Goal: Find specific page/section: Find specific page/section

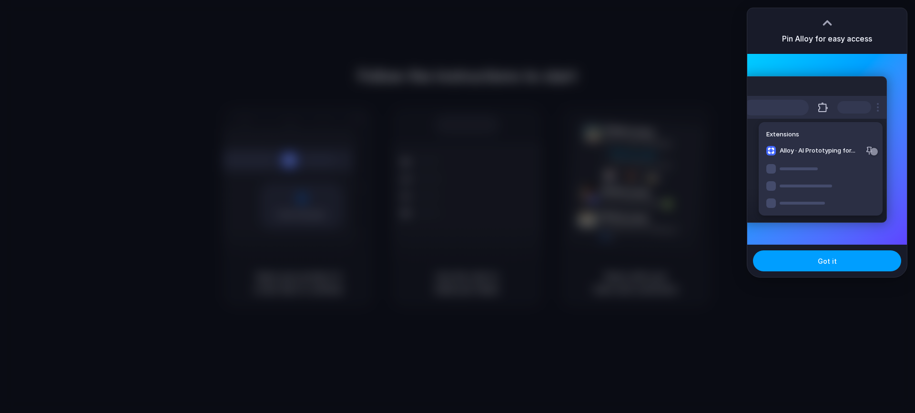
click at [812, 261] on button "Got it" at bounding box center [827, 260] width 148 height 21
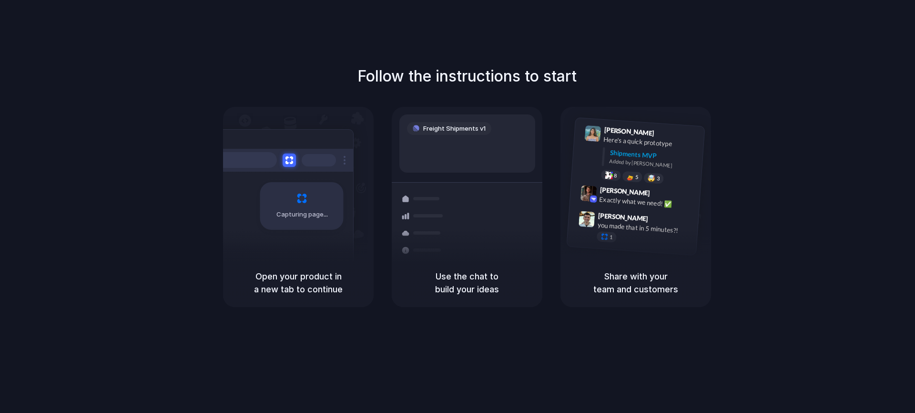
click at [557, 88] on div "Follow the instructions to start Capturing page Open your product in a new tab …" at bounding box center [467, 186] width 915 height 242
click at [457, 206] on div at bounding box center [457, 206] width 0 height 0
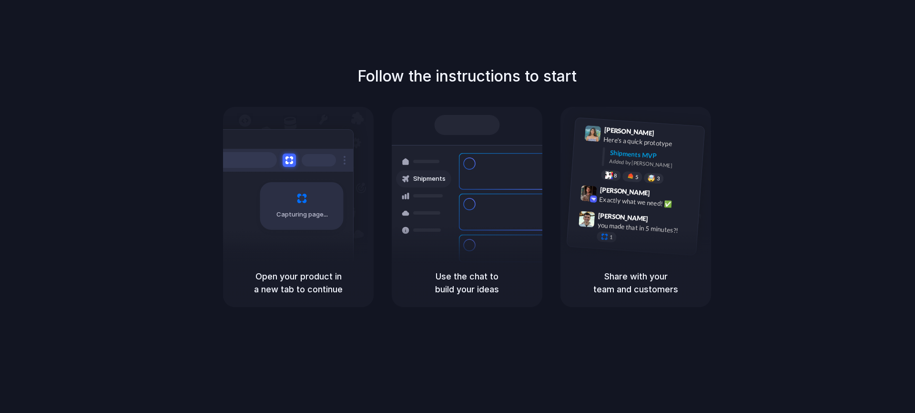
click at [457, 206] on div at bounding box center [457, 206] width 0 height 0
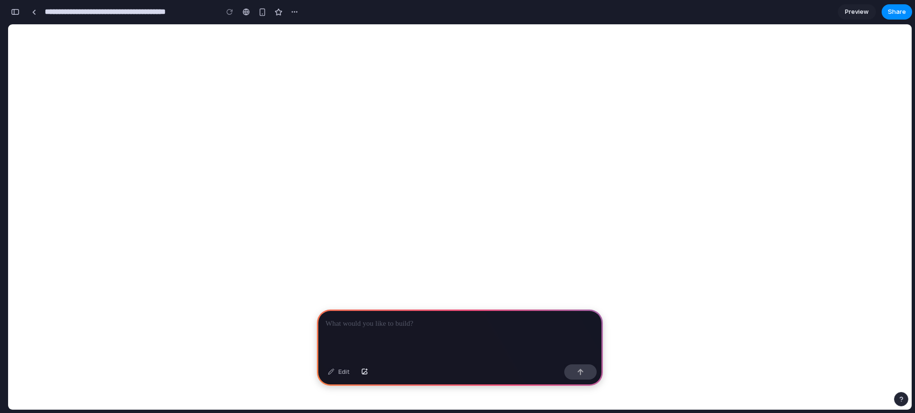
click at [425, 323] on p at bounding box center [459, 323] width 269 height 11
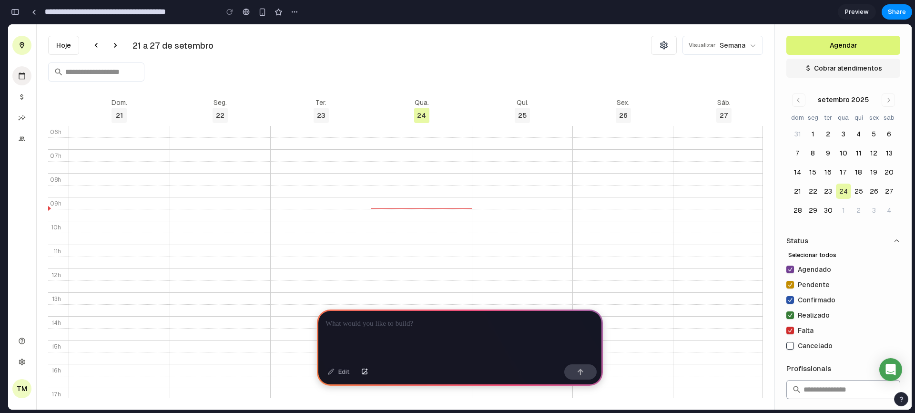
drag, startPoint x: 416, startPoint y: 282, endPoint x: 359, endPoint y: 319, distance: 67.7
click at [359, 319] on tbody at bounding box center [421, 316] width 705 height 381
click at [359, 319] on p at bounding box center [459, 323] width 269 height 11
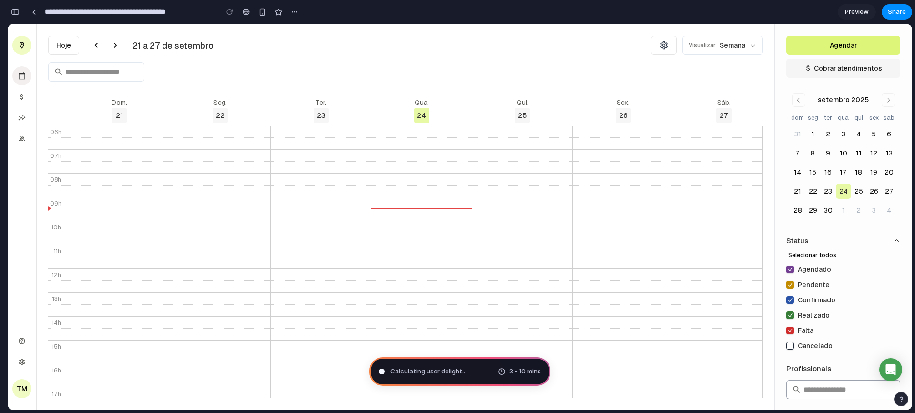
type input "**********"
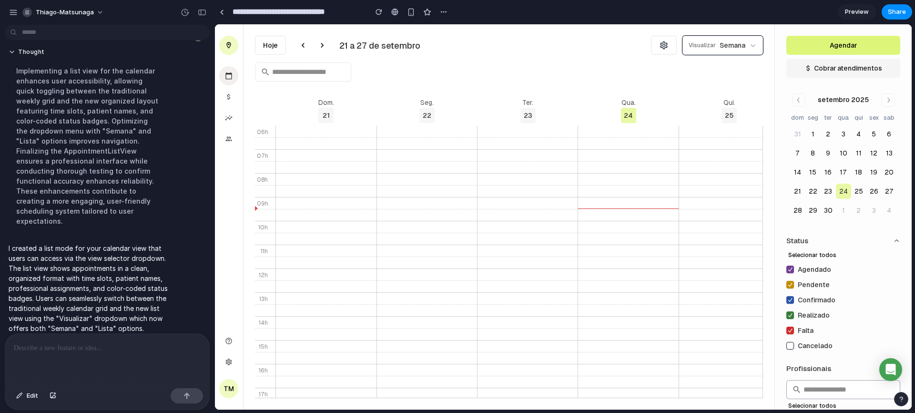
click at [738, 51] on button "Visualizar Semana" at bounding box center [722, 45] width 81 height 19
click at [710, 81] on button "Lista" at bounding box center [723, 84] width 80 height 18
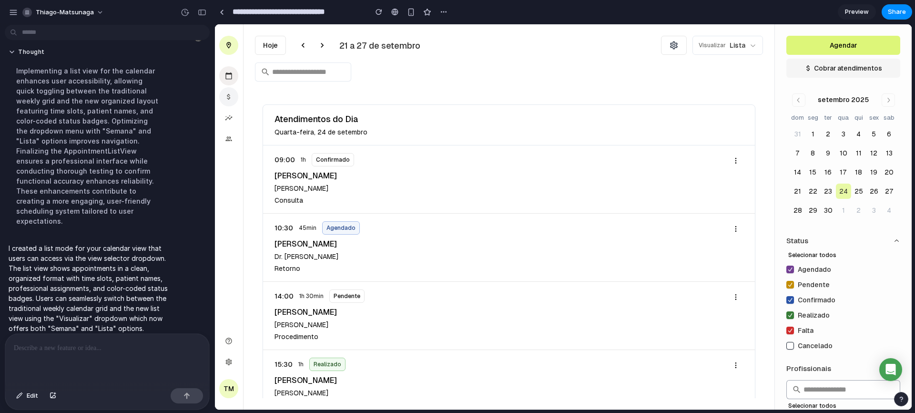
click at [228, 99] on icon at bounding box center [228, 97] width 3 height 6
click at [282, 45] on button "Hoje" at bounding box center [270, 45] width 31 height 19
drag, startPoint x: 401, startPoint y: 48, endPoint x: 426, endPoint y: 47, distance: 25.7
click at [426, 47] on div "Hoje 21 a 27 de setembro" at bounding box center [458, 45] width 406 height 19
click at [432, 48] on div "Hoje 21 a 27 de setembro" at bounding box center [458, 45] width 406 height 19
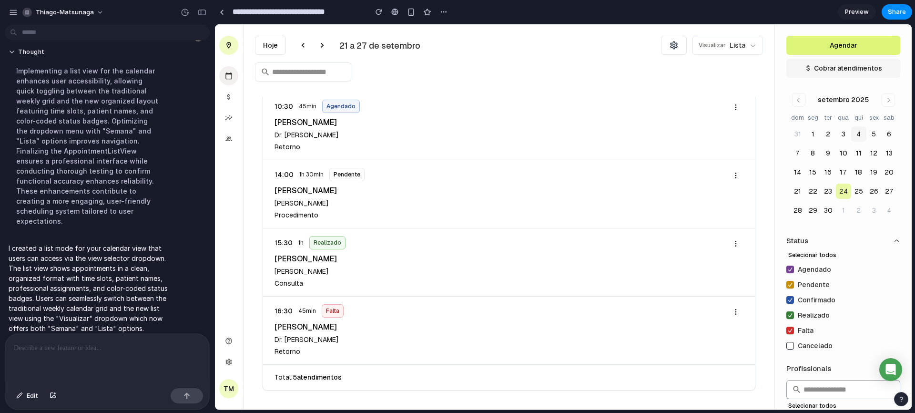
scroll to position [104, 0]
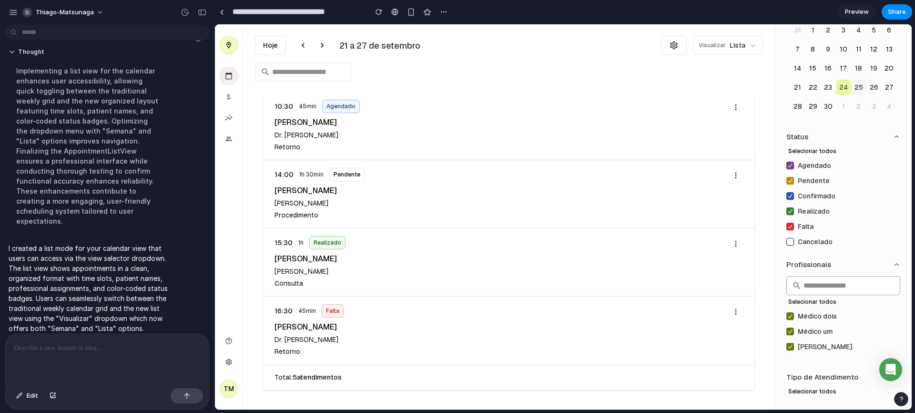
click at [858, 88] on button "25" at bounding box center [858, 87] width 15 height 15
click at [812, 248] on div "Cancelado" at bounding box center [843, 241] width 114 height 15
click at [830, 281] on input "text" at bounding box center [843, 285] width 114 height 19
click at [817, 381] on p "Tipo de Atendimento" at bounding box center [822, 377] width 72 height 11
click at [820, 389] on button "Selecionar todos" at bounding box center [812, 391] width 56 height 13
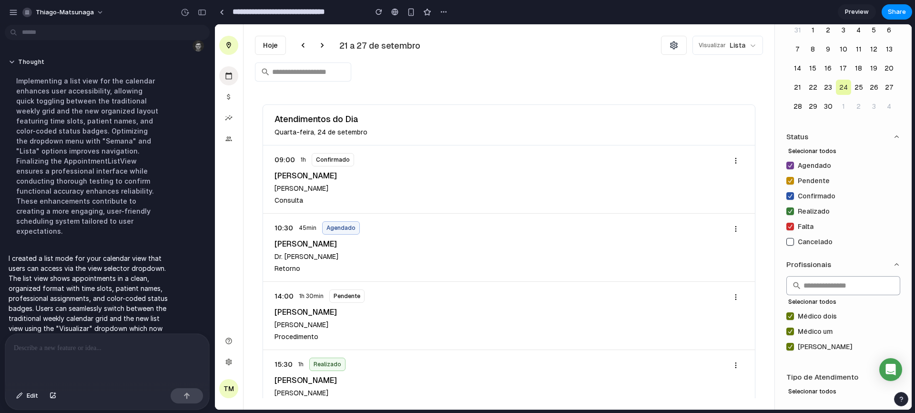
scroll to position [0, 0]
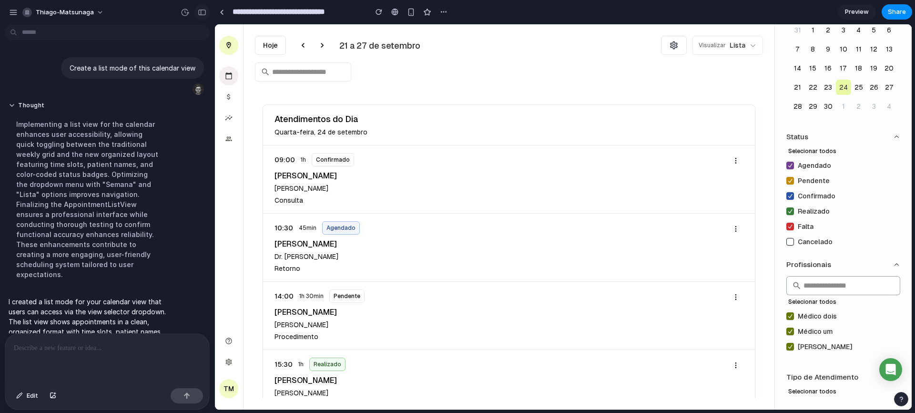
click at [203, 18] on button "button" at bounding box center [201, 12] width 15 height 15
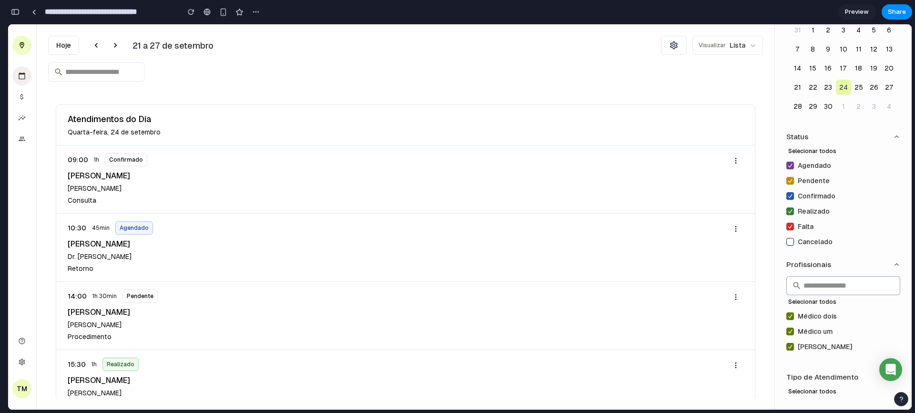
click at [732, 163] on icon at bounding box center [736, 161] width 8 height 8
click at [22, 12] on div "**********" at bounding box center [135, 11] width 255 height 21
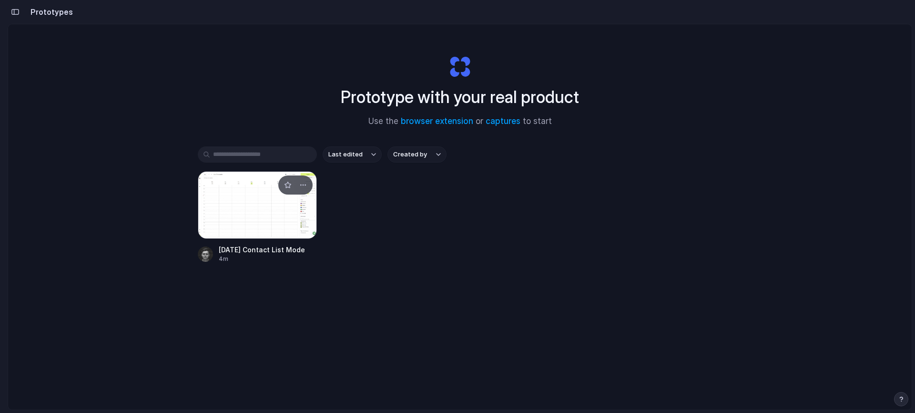
click at [257, 204] on div at bounding box center [257, 205] width 119 height 68
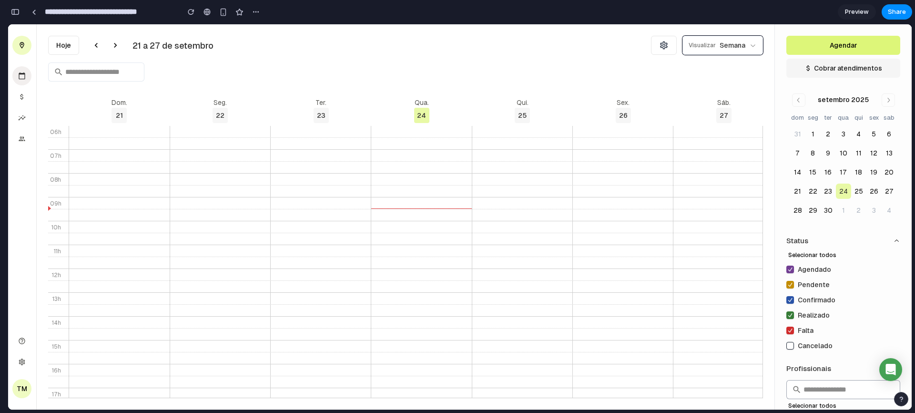
click at [733, 46] on p "Semana" at bounding box center [733, 46] width 26 height 10
click at [723, 79] on button "Lista" at bounding box center [723, 84] width 80 height 18
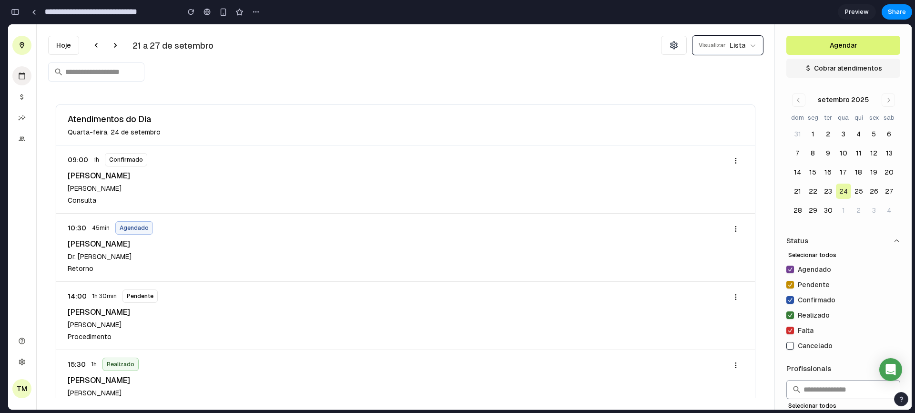
click at [728, 51] on button "Visualizar Lista" at bounding box center [727, 45] width 71 height 19
click at [717, 63] on button "Semana" at bounding box center [728, 66] width 70 height 18
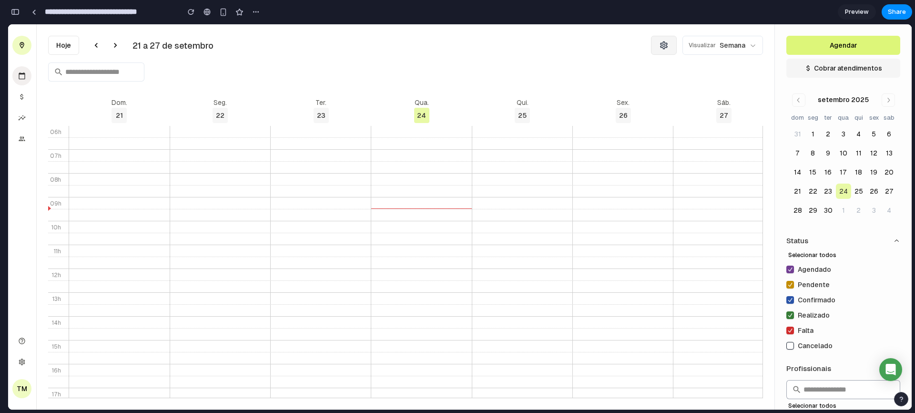
click at [664, 45] on icon "button" at bounding box center [664, 46] width 10 height 10
click at [693, 46] on p "Visualizar" at bounding box center [702, 45] width 27 height 9
click at [702, 81] on button "Lista" at bounding box center [723, 84] width 80 height 18
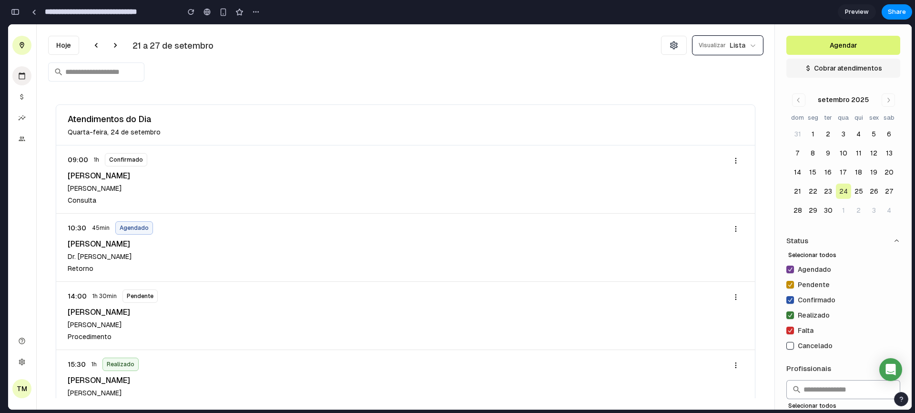
click at [721, 45] on p "Visualizar" at bounding box center [712, 45] width 27 height 9
click at [726, 60] on button "Semana" at bounding box center [728, 66] width 70 height 18
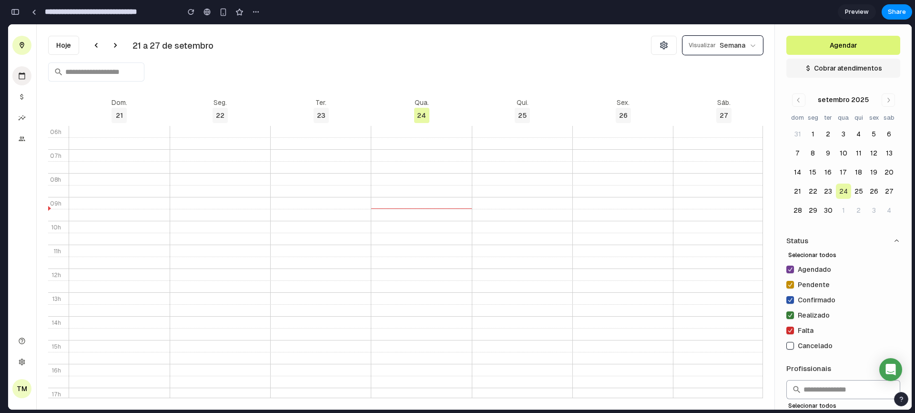
click at [733, 42] on p "Semana" at bounding box center [733, 46] width 26 height 10
click at [725, 83] on button "Lista" at bounding box center [723, 84] width 80 height 18
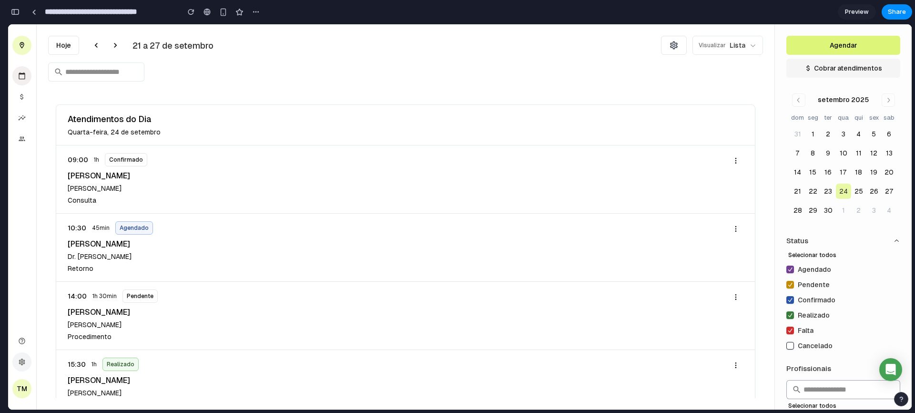
click at [23, 358] on icon at bounding box center [22, 362] width 8 height 8
drag, startPoint x: 24, startPoint y: 390, endPoint x: 15, endPoint y: 386, distance: 9.8
click at [24, 390] on span "TM" at bounding box center [22, 389] width 10 height 10
